Goal: Task Accomplishment & Management: Use online tool/utility

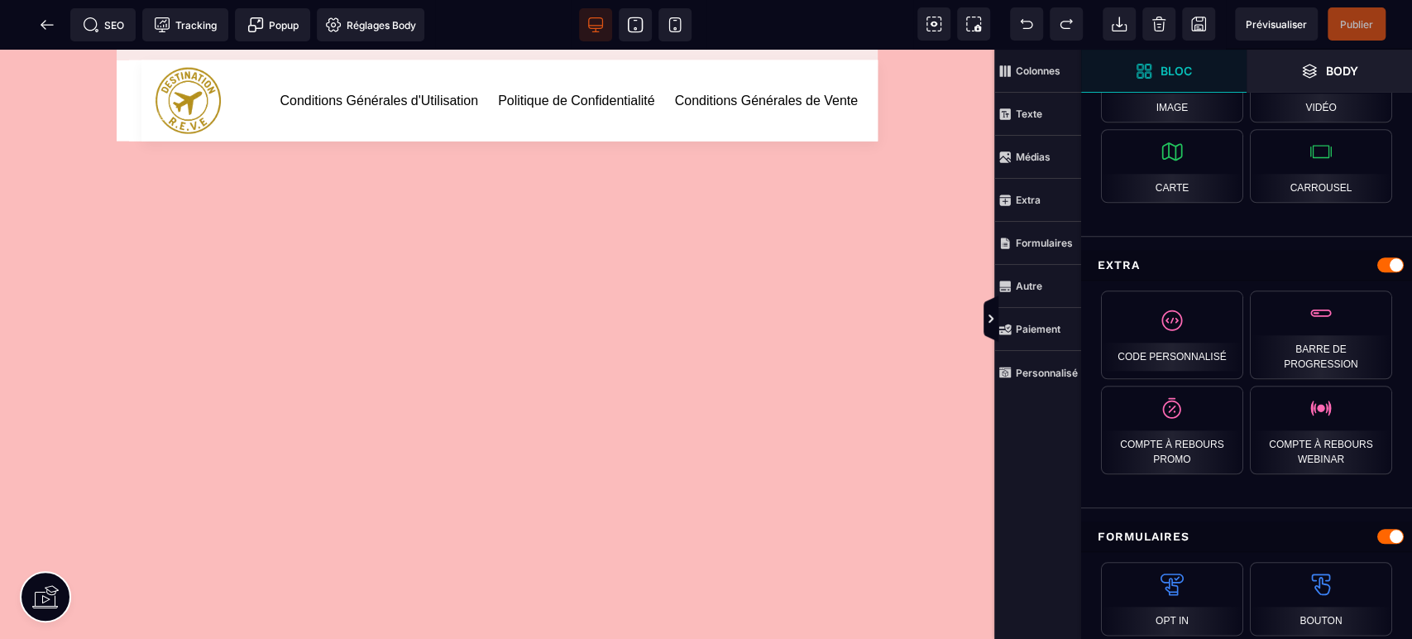
scroll to position [1582, 0]
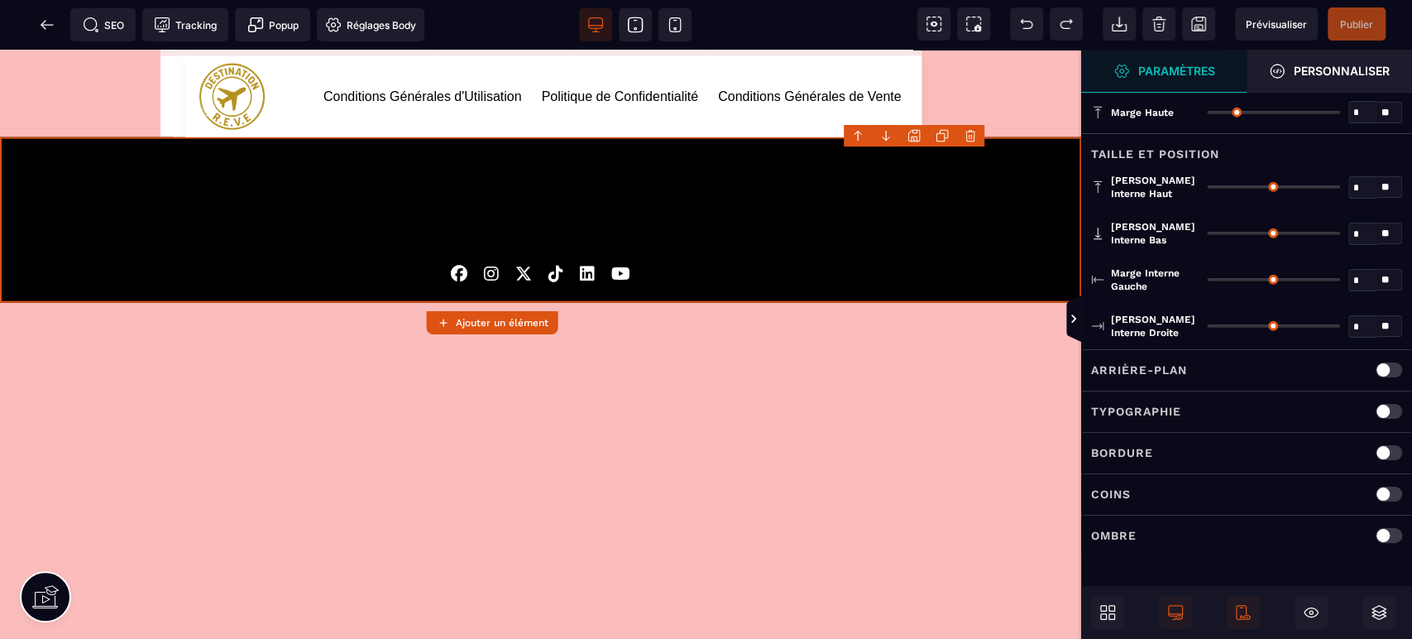
type input "*"
type input "**"
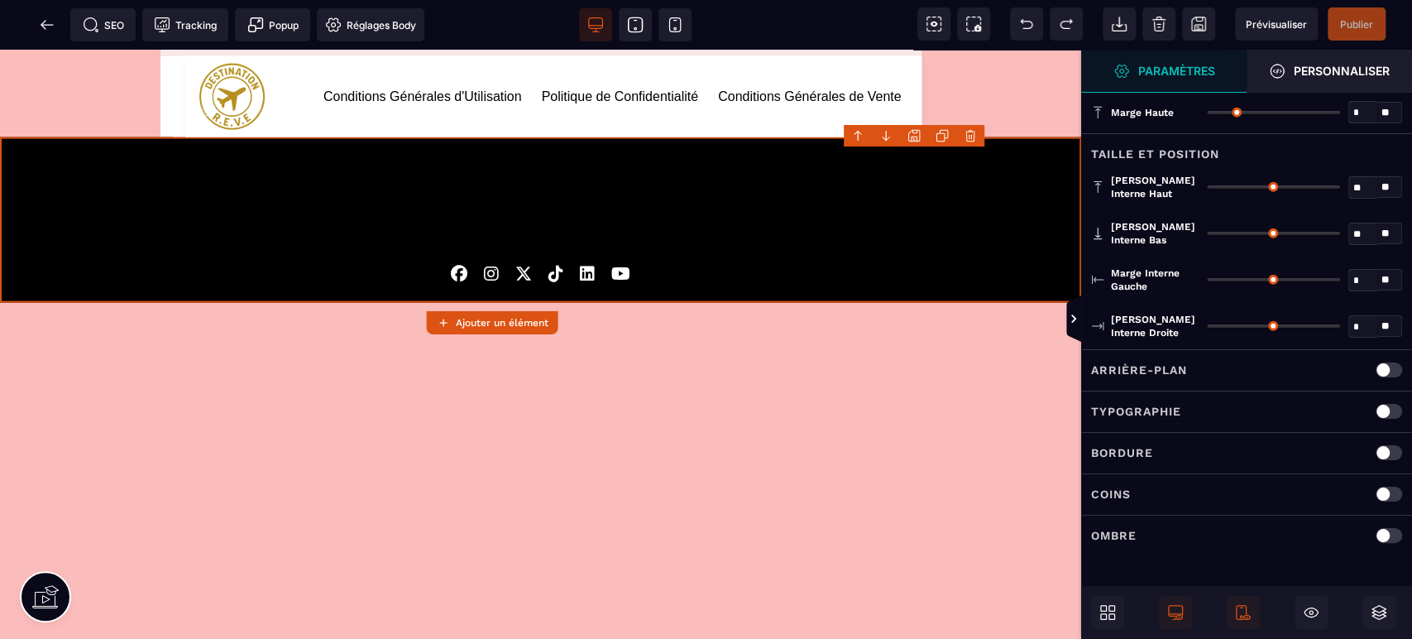
type input "**"
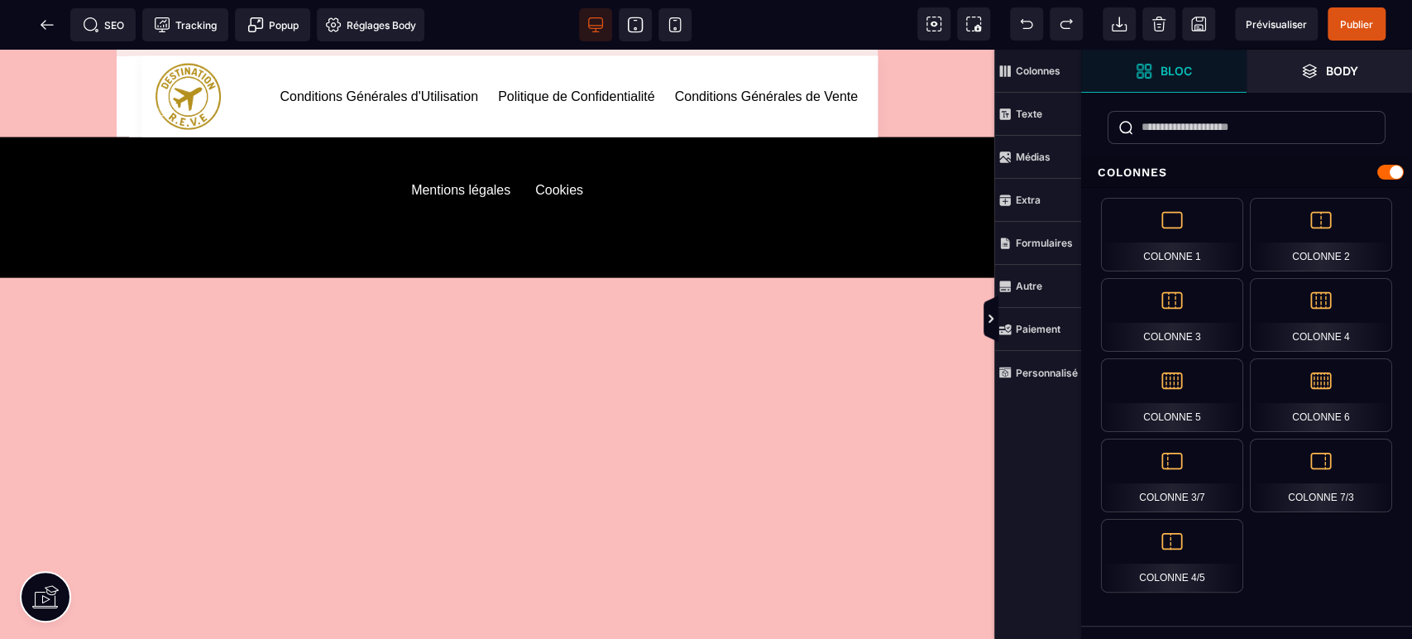
click at [1359, 21] on span "Publier" at bounding box center [1356, 24] width 33 height 12
click at [1275, 8] on span "Prévisualiser" at bounding box center [1276, 23] width 83 height 33
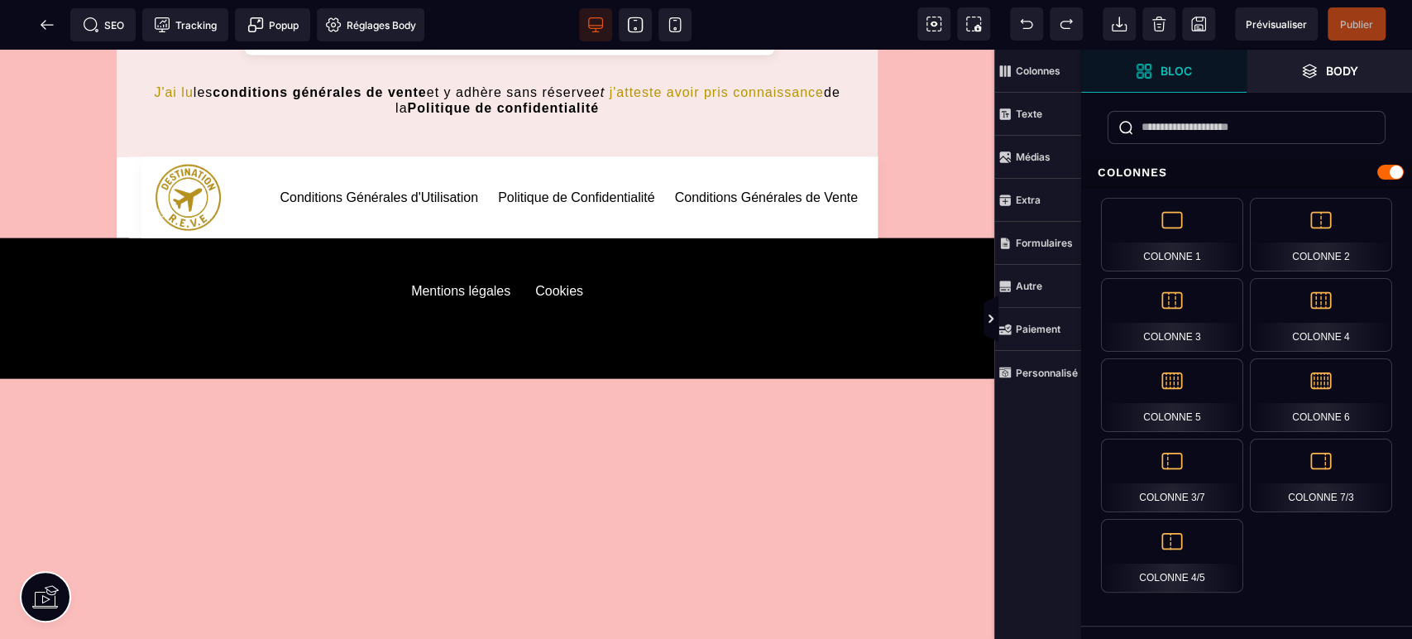
scroll to position [2357, 0]
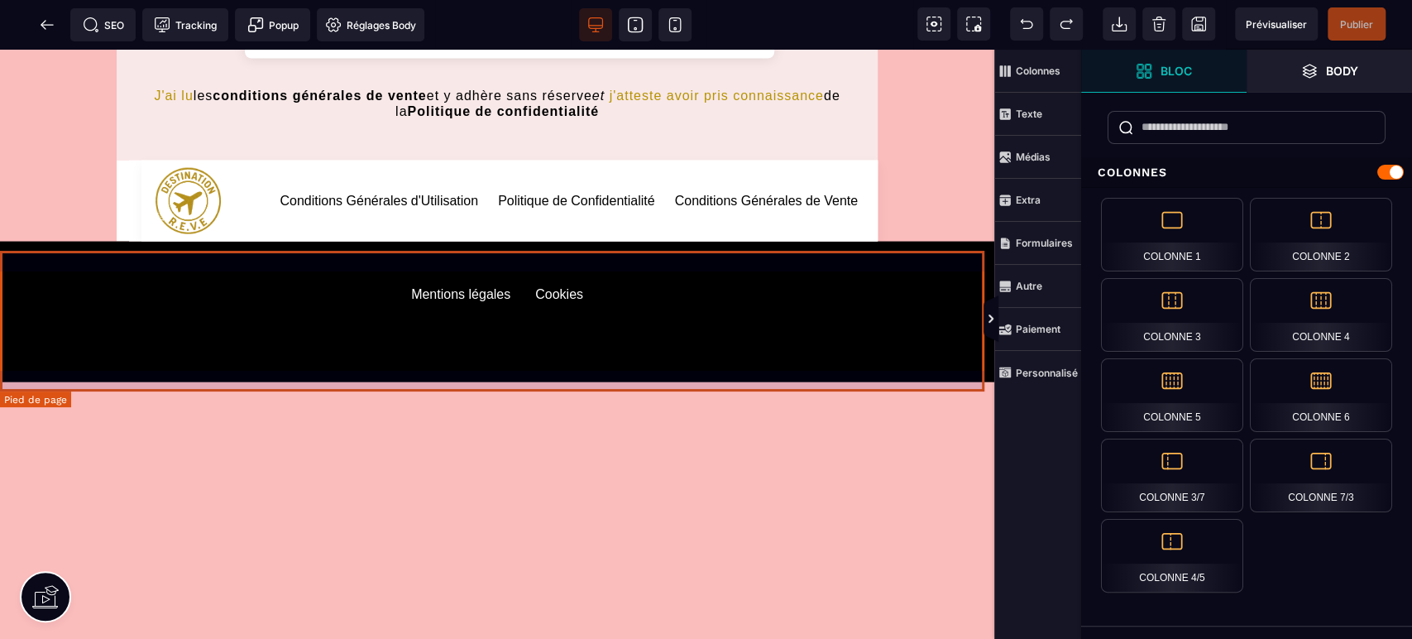
click at [794, 380] on footer "Mentions légales Cookies" at bounding box center [497, 312] width 994 height 141
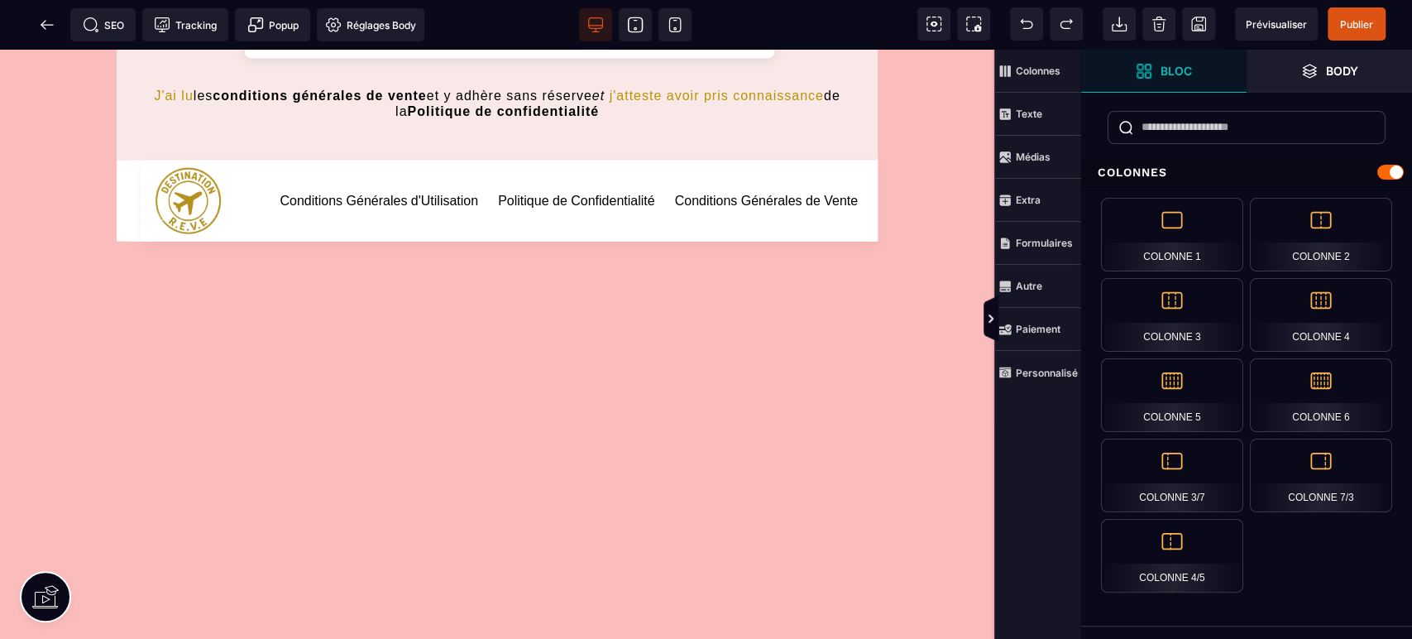
click at [39, 22] on icon at bounding box center [47, 25] width 17 height 17
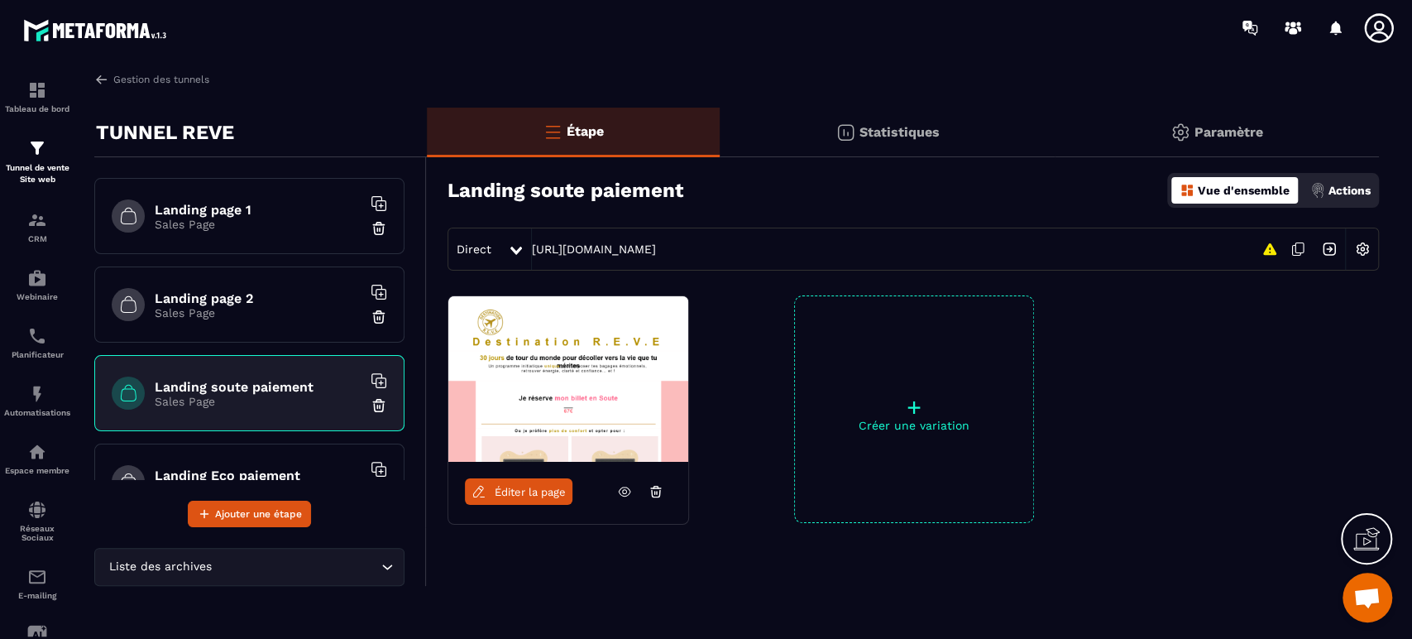
click at [231, 208] on h6 "Landing page 1" at bounding box center [258, 210] width 207 height 16
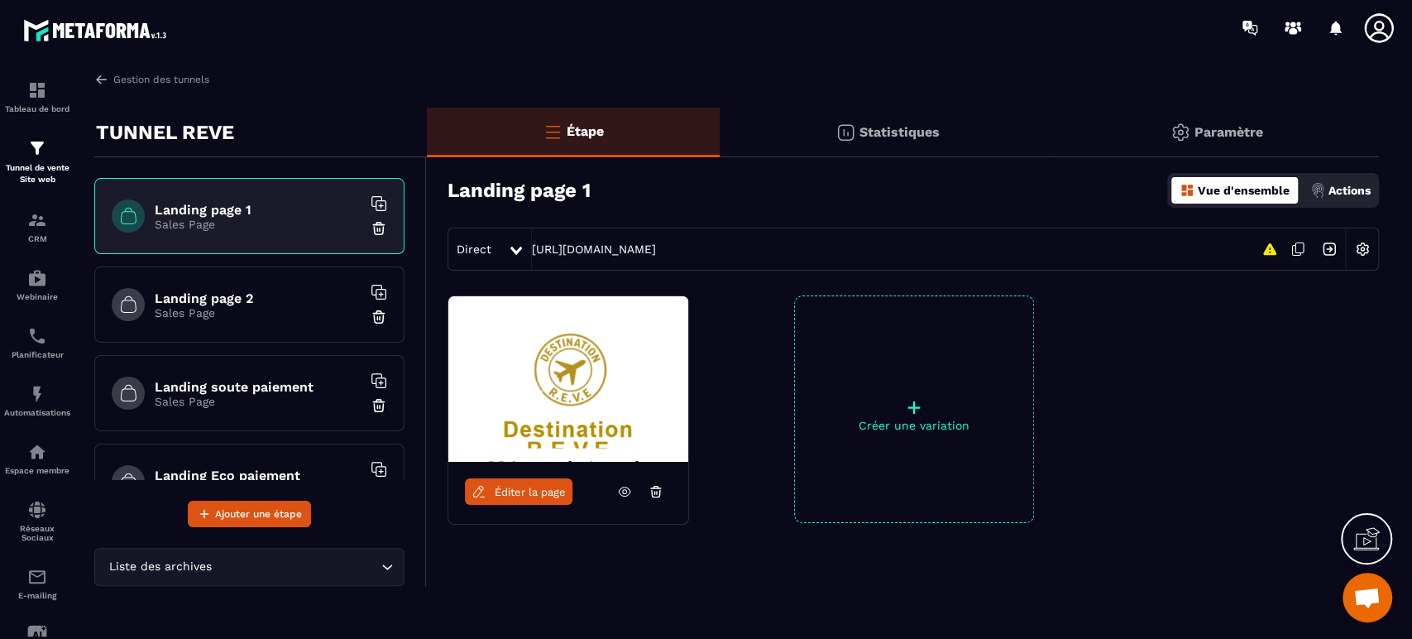
click at [548, 488] on span "Éditer la page" at bounding box center [530, 492] width 71 height 12
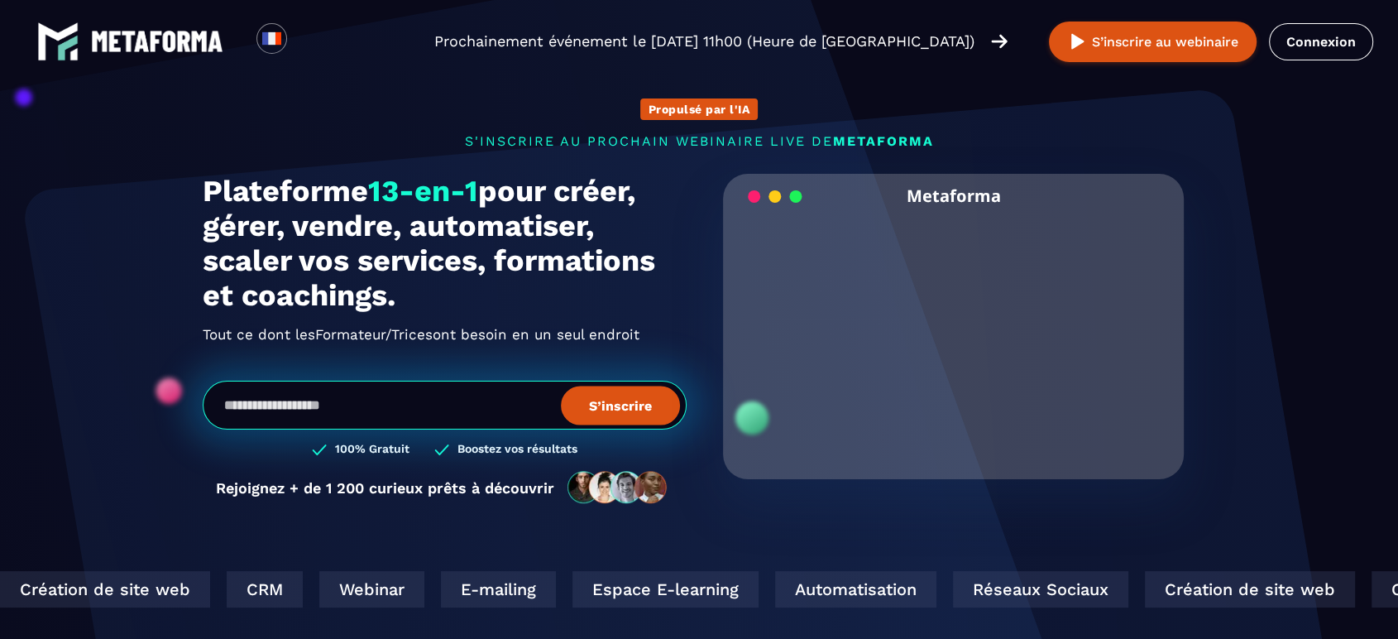
click at [1295, 51] on link "Connexion" at bounding box center [1321, 41] width 104 height 37
